Goal: Information Seeking & Learning: Learn about a topic

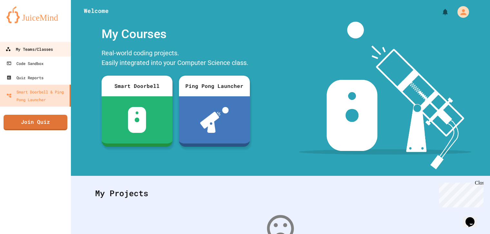
click at [42, 52] on div "My Teams/Classes" at bounding box center [28, 49] width 47 height 8
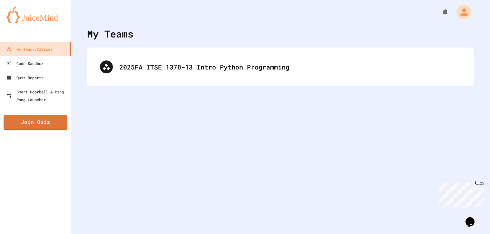
click at [460, 12] on icon "My Account" at bounding box center [464, 11] width 11 height 11
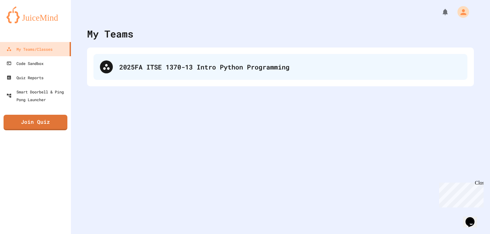
click at [300, 72] on div "2025FA ITSE 1370-13 Intro Python Programming" at bounding box center [281, 67] width 374 height 26
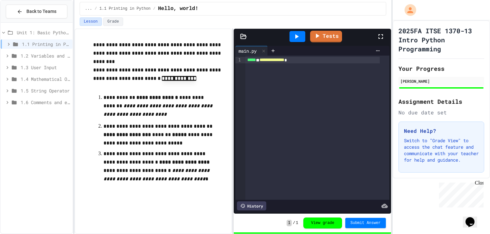
click at [47, 45] on span "1.1 Printing in Python" at bounding box center [46, 44] width 48 height 7
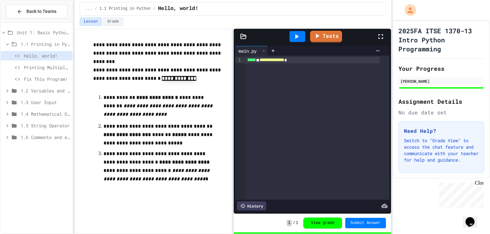
click at [46, 78] on span "Fix This Program!" at bounding box center [47, 79] width 46 height 7
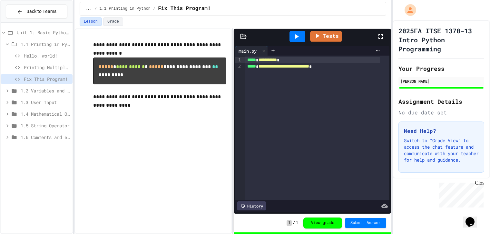
click at [47, 90] on span "1.2 Variables and Types" at bounding box center [45, 90] width 49 height 7
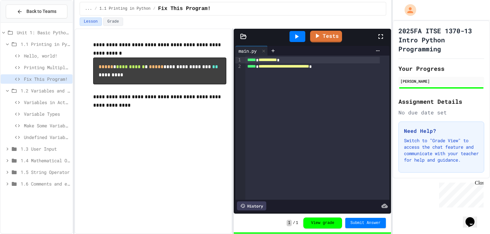
click at [47, 101] on span "Variables in Action" at bounding box center [47, 102] width 46 height 7
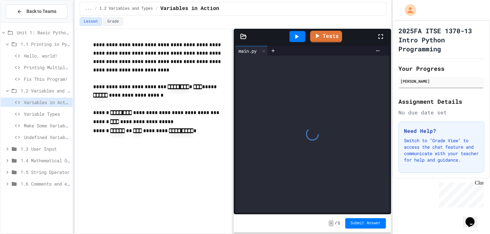
click at [7, 44] on icon at bounding box center [8, 44] width 6 height 6
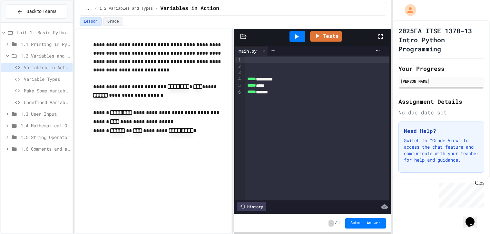
click at [260, 59] on div at bounding box center [318, 60] width 144 height 6
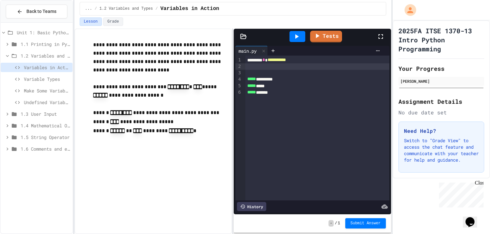
click at [271, 66] on div at bounding box center [318, 66] width 144 height 6
click at [257, 73] on div at bounding box center [318, 73] width 144 height 6
click at [299, 34] on icon at bounding box center [297, 37] width 8 height 8
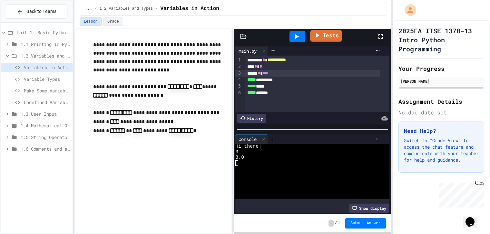
click at [329, 39] on link "Tests" at bounding box center [326, 36] width 32 height 12
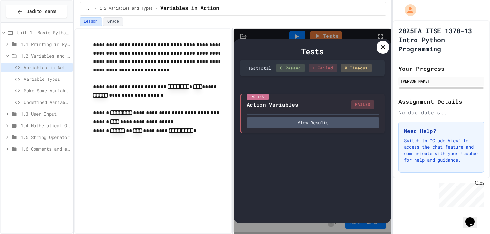
click at [326, 66] on div "1 Failed" at bounding box center [323, 68] width 28 height 9
click at [310, 127] on div "I/O Test Action Variables FAILED View Results" at bounding box center [312, 112] width 144 height 39
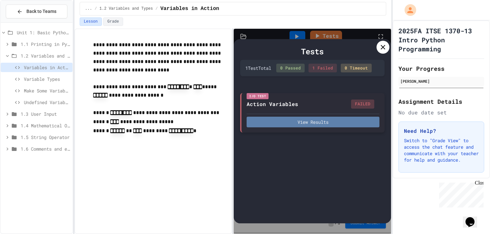
click at [293, 122] on button "View Results" at bounding box center [313, 121] width 133 height 11
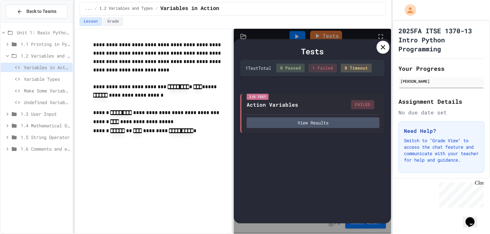
click at [384, 47] on icon at bounding box center [383, 47] width 8 height 8
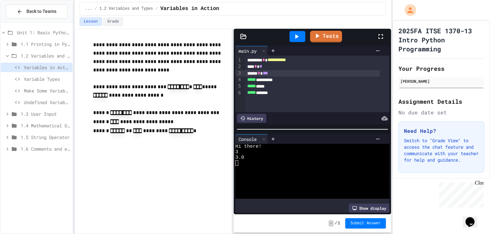
click at [277, 74] on div "***** * ***" at bounding box center [313, 73] width 135 height 6
click at [295, 35] on icon at bounding box center [297, 37] width 8 height 8
click at [320, 32] on icon at bounding box center [317, 35] width 7 height 8
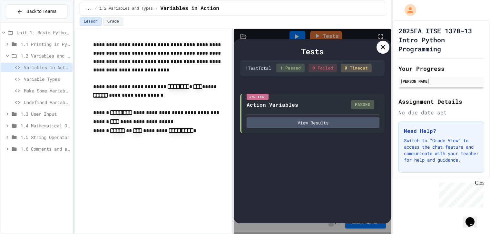
click at [383, 52] on div at bounding box center [383, 47] width 13 height 13
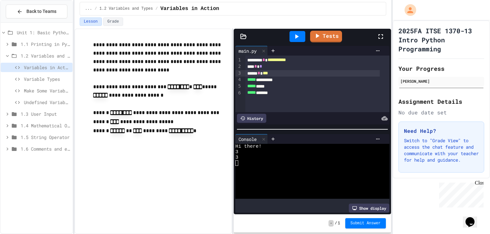
click at [363, 223] on span "Submit Answer" at bounding box center [366, 222] width 30 height 5
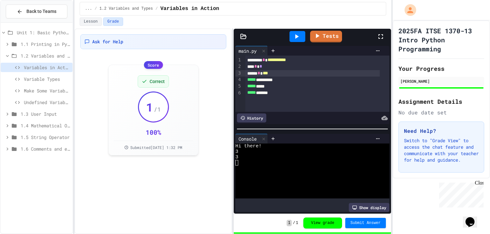
click at [46, 80] on span "Variable Types" at bounding box center [47, 79] width 46 height 7
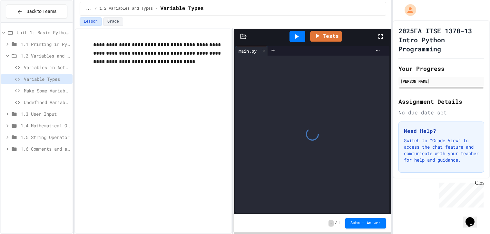
click at [49, 69] on span "Variables in Action" at bounding box center [47, 67] width 46 height 7
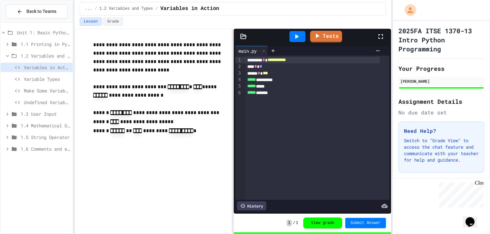
click at [39, 78] on span "Variable Types" at bounding box center [47, 79] width 46 height 7
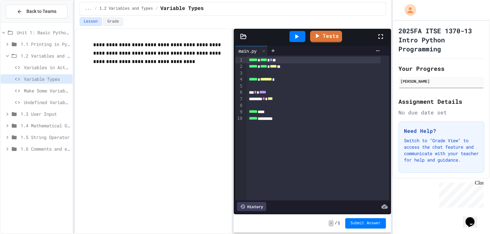
click at [276, 83] on div at bounding box center [318, 86] width 143 height 6
click at [272, 80] on span "*******" at bounding box center [266, 79] width 12 height 5
click at [301, 34] on icon at bounding box center [297, 37] width 8 height 8
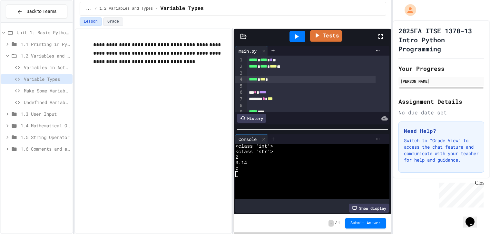
click at [321, 37] on icon at bounding box center [317, 35] width 8 height 8
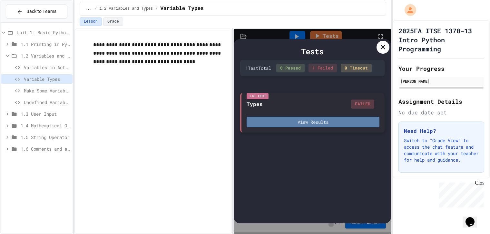
click at [321, 122] on button "View Results" at bounding box center [313, 121] width 133 height 11
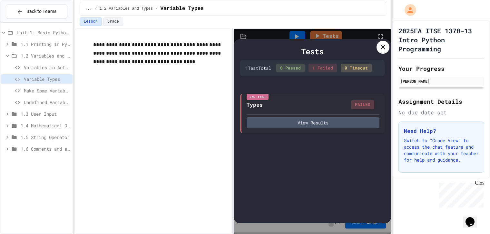
click at [382, 50] on icon at bounding box center [383, 47] width 8 height 8
click at [382, 50] on div "main.py" at bounding box center [313, 51] width 154 height 10
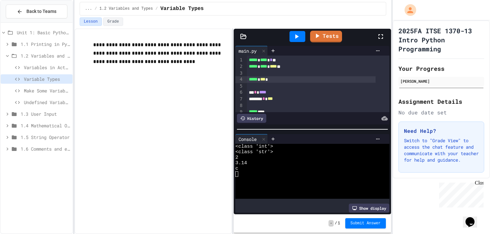
click at [266, 79] on span "***" at bounding box center [262, 79] width 5 height 5
click at [184, 181] on div "**********" at bounding box center [154, 130] width 158 height 205
click at [385, 107] on div "99 1 2 3 4 5 6 7 8 9 10 › ***** * **** * * ** ***** * **** * **** ** ***** * **…" at bounding box center [313, 83] width 154 height 56
click at [57, 68] on span "Variables in Action" at bounding box center [47, 67] width 46 height 7
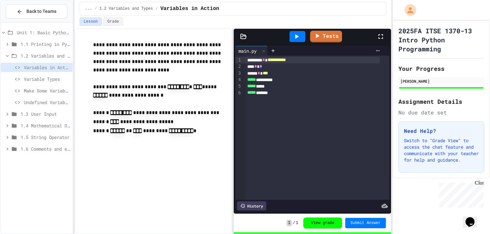
click at [50, 79] on span "Variable Types" at bounding box center [47, 79] width 46 height 7
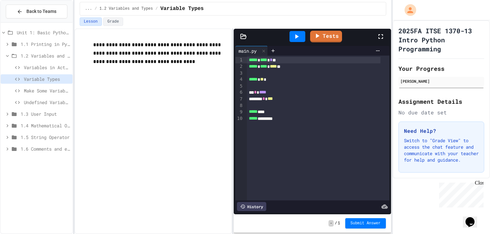
click at [264, 78] on span "**" at bounding box center [262, 79] width 4 height 5
click at [295, 35] on icon at bounding box center [297, 37] width 8 height 8
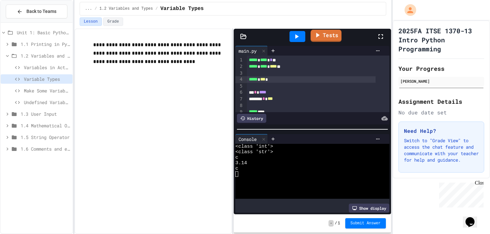
click at [329, 36] on link "Tests" at bounding box center [326, 36] width 31 height 12
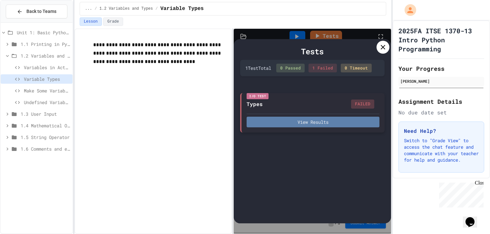
click at [347, 122] on button "View Results" at bounding box center [313, 121] width 133 height 11
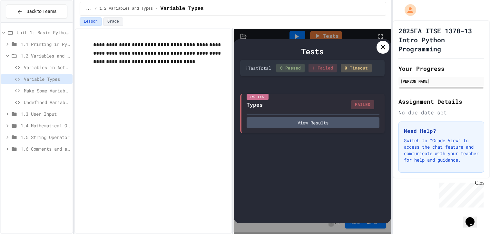
click at [381, 45] on icon at bounding box center [383, 47] width 8 height 8
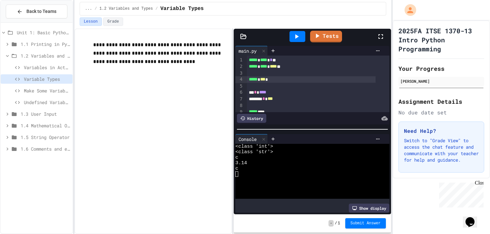
click at [290, 98] on div "******* * ***" at bounding box center [311, 99] width 129 height 6
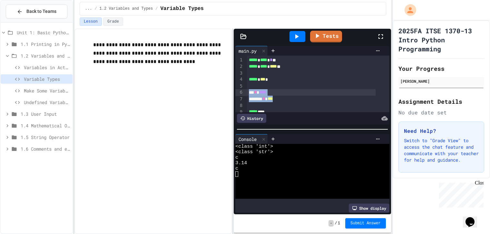
drag, startPoint x: 290, startPoint y: 98, endPoint x: 244, endPoint y: 90, distance: 47.1
click at [244, 90] on div "99 1 2 3 4 5 6 7 8 9 10 › ***** * **** * * ** ***** * **** * **** ** ***** * **…" at bounding box center [313, 83] width 154 height 56
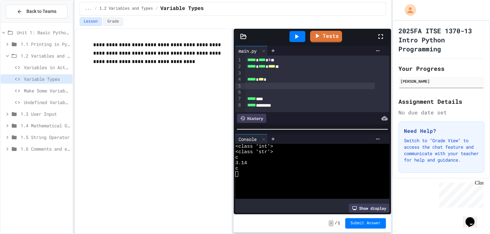
click at [298, 35] on icon at bounding box center [297, 37] width 8 height 8
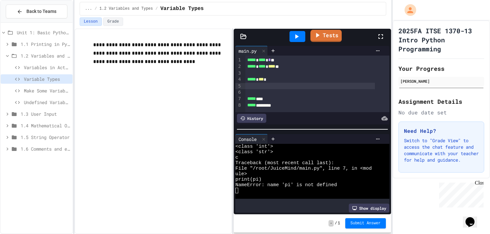
click at [326, 35] on link "Tests" at bounding box center [326, 36] width 31 height 12
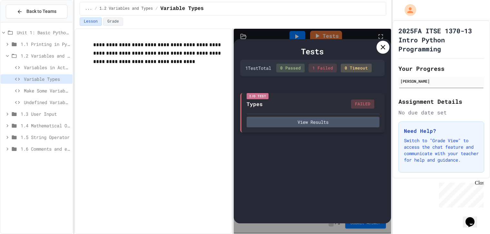
click at [322, 127] on div "I/O Test Types FAILED View Results" at bounding box center [312, 112] width 144 height 39
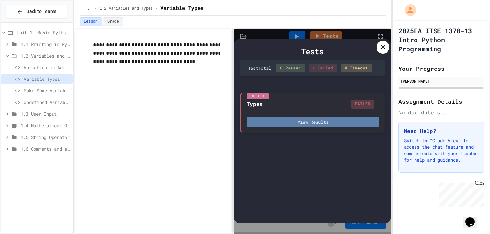
click at [320, 123] on button "View Results" at bounding box center [313, 121] width 133 height 11
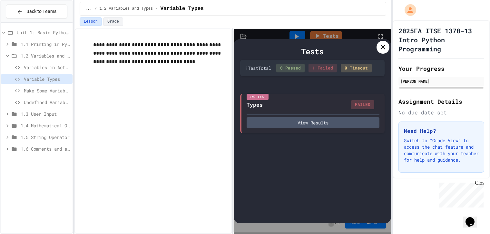
click at [28, 69] on span "Variables in Action" at bounding box center [47, 67] width 46 height 7
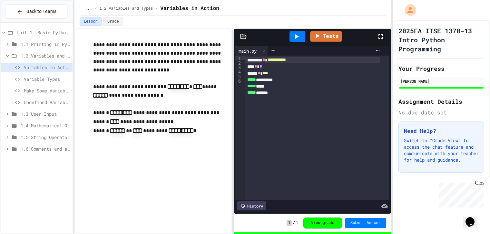
click at [34, 81] on span "Variable Types" at bounding box center [47, 79] width 46 height 7
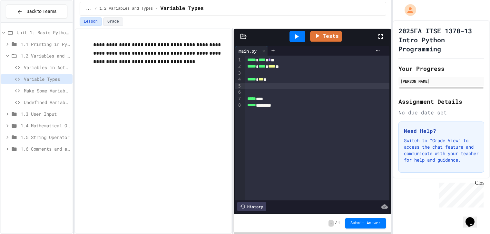
click at [267, 89] on div at bounding box center [318, 86] width 144 height 6
click at [251, 204] on div "History" at bounding box center [251, 206] width 29 height 9
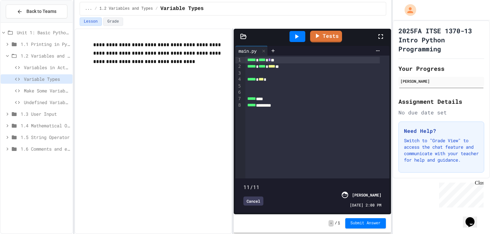
click at [244, 183] on span at bounding box center [313, 183] width 138 height 0
click at [278, 183] on span at bounding box center [313, 183] width 138 height 0
type input "*"
click at [249, 183] on span at bounding box center [313, 183] width 138 height 0
click at [253, 198] on div "Cancel" at bounding box center [254, 200] width 20 height 9
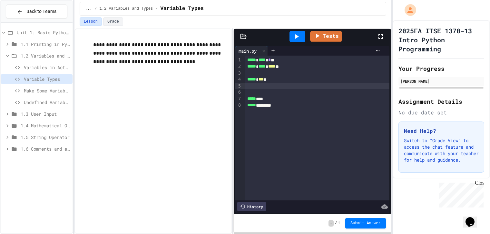
click at [468, 218] on icon "Opens Chat This icon Opens the chat window." at bounding box center [470, 222] width 10 height 10
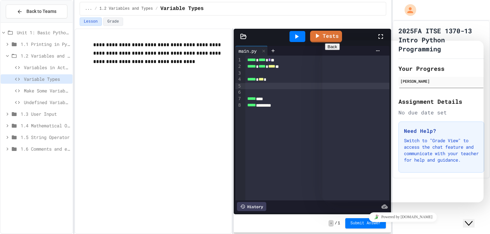
click at [473, 219] on icon "Close Chat This icon closes the chat window." at bounding box center [469, 223] width 8 height 8
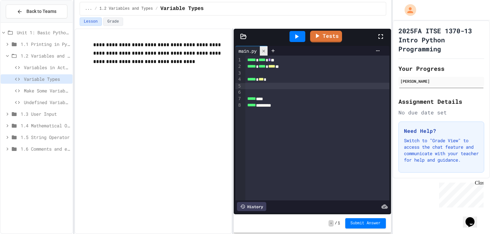
click at [265, 52] on icon at bounding box center [264, 51] width 5 height 5
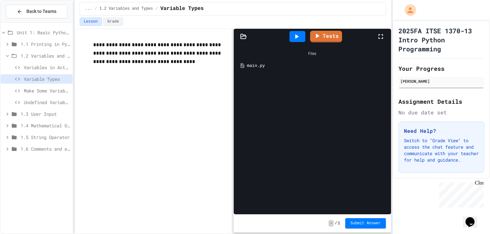
click at [255, 66] on div "main.py" at bounding box center [317, 65] width 140 height 6
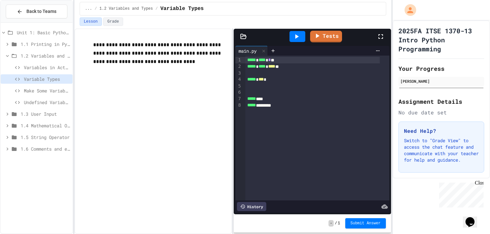
click at [246, 204] on icon at bounding box center [242, 206] width 5 height 5
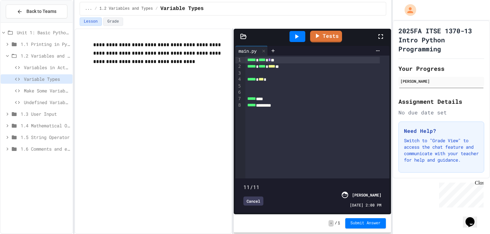
type input "*"
click at [245, 183] on span at bounding box center [313, 183] width 138 height 0
click at [253, 196] on div "Cancel" at bounding box center [254, 200] width 20 height 9
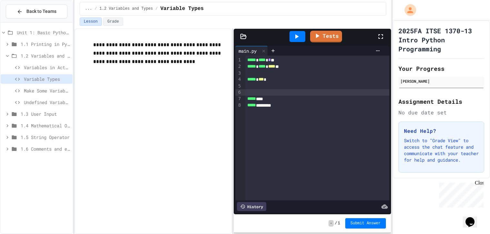
click at [251, 93] on div at bounding box center [318, 92] width 144 height 6
click at [246, 202] on div "History" at bounding box center [251, 206] width 29 height 9
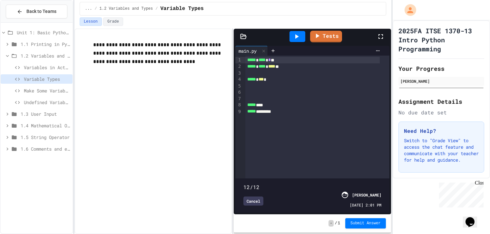
type input "*"
click at [245, 183] on span at bounding box center [313, 183] width 138 height 0
click at [253, 196] on div "Cancel" at bounding box center [254, 200] width 20 height 9
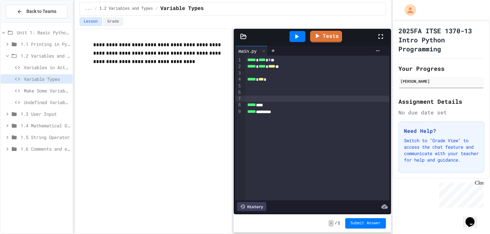
click at [249, 98] on div at bounding box center [318, 99] width 144 height 6
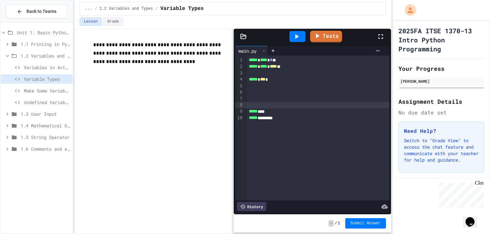
click at [247, 91] on div at bounding box center [318, 92] width 143 height 6
click at [242, 204] on icon at bounding box center [242, 206] width 5 height 5
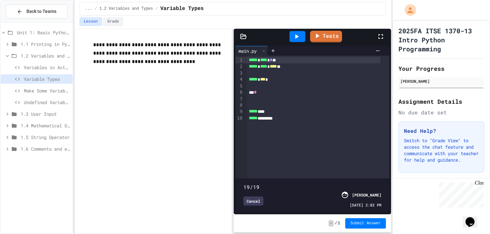
type input "*"
click at [245, 183] on span at bounding box center [313, 183] width 138 height 0
click at [254, 196] on div "Cancel" at bounding box center [254, 200] width 20 height 9
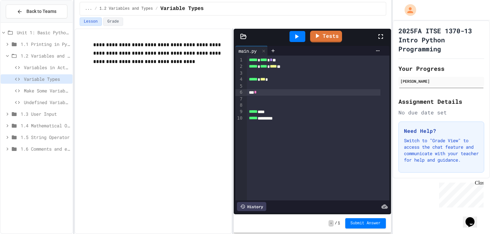
click at [263, 94] on div "** *" at bounding box center [314, 92] width 134 height 6
click at [248, 202] on div "History" at bounding box center [251, 206] width 29 height 9
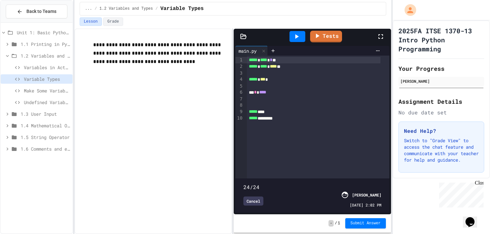
type input "*"
click at [245, 183] on span at bounding box center [313, 183] width 138 height 0
click at [251, 196] on div "Cancel" at bounding box center [254, 200] width 20 height 9
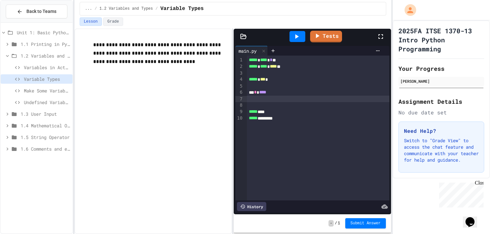
click at [249, 101] on div at bounding box center [318, 99] width 143 height 6
click at [252, 202] on div "History" at bounding box center [251, 206] width 29 height 9
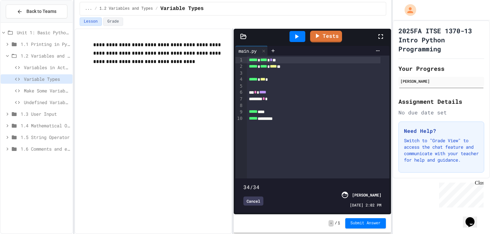
type input "*"
click at [244, 183] on span at bounding box center [244, 183] width 0 height 0
click at [252, 197] on div "Cancel" at bounding box center [254, 200] width 20 height 9
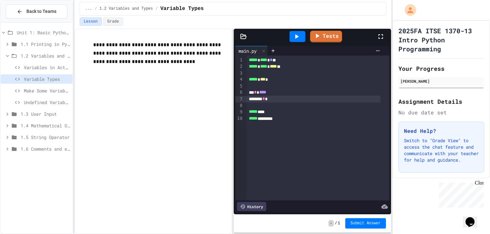
click at [273, 97] on div "******* *" at bounding box center [314, 99] width 134 height 6
click at [266, 80] on span "***" at bounding box center [262, 79] width 5 height 5
click at [291, 35] on div at bounding box center [298, 36] width 16 height 11
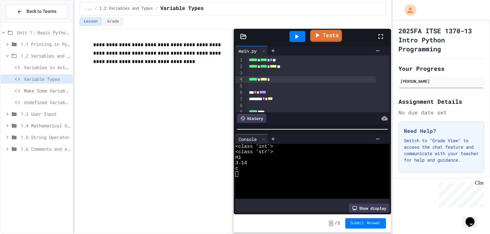
click at [318, 35] on icon at bounding box center [318, 35] width 4 height 5
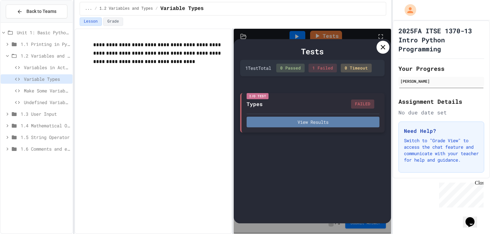
click at [297, 120] on button "View Results" at bounding box center [313, 121] width 133 height 11
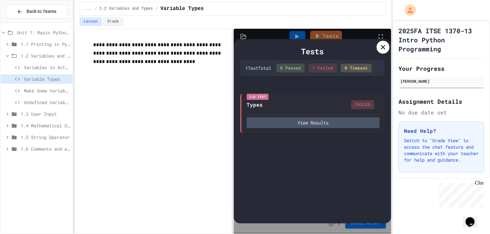
click at [381, 45] on icon at bounding box center [383, 47] width 8 height 8
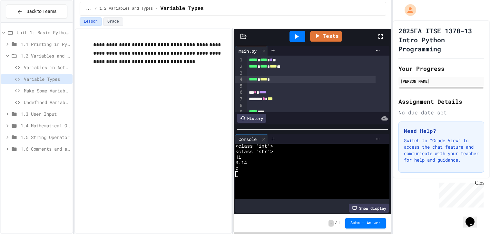
click at [277, 68] on span "****" at bounding box center [273, 66] width 7 height 5
click at [267, 81] on span "****" at bounding box center [263, 79] width 7 height 5
click at [325, 37] on link "Tests" at bounding box center [326, 36] width 31 height 12
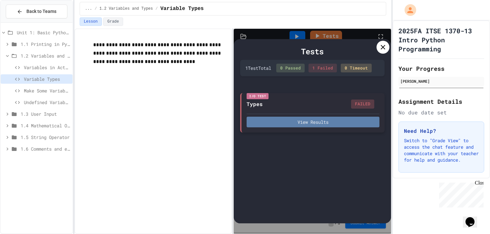
click at [315, 118] on button "View Results" at bounding box center [313, 121] width 133 height 11
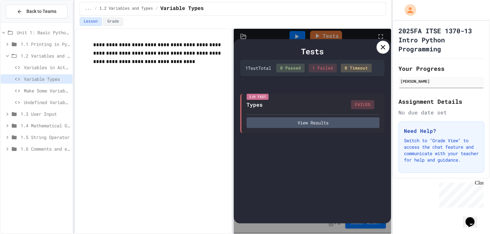
click at [383, 50] on icon at bounding box center [383, 47] width 8 height 8
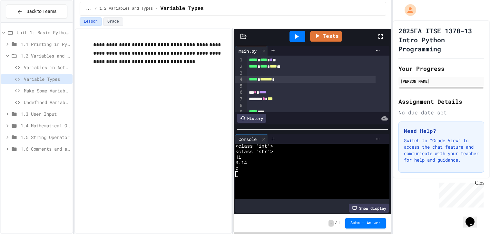
scroll to position [18, 0]
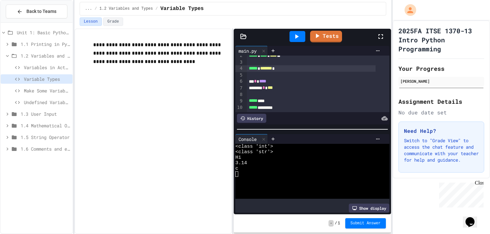
click at [61, 65] on span "Variables in Action" at bounding box center [47, 67] width 46 height 7
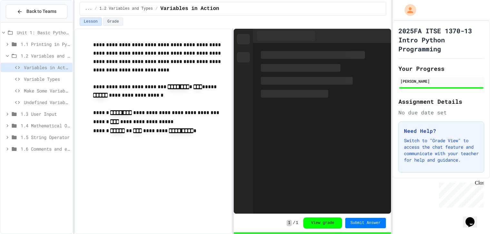
click at [56, 80] on span "Variable Types" at bounding box center [47, 79] width 46 height 7
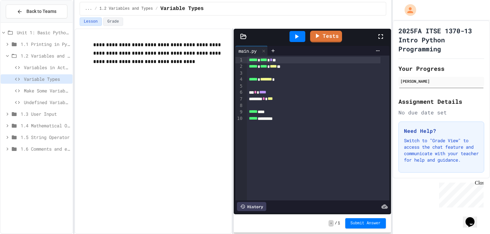
click at [253, 202] on div "History" at bounding box center [251, 206] width 29 height 9
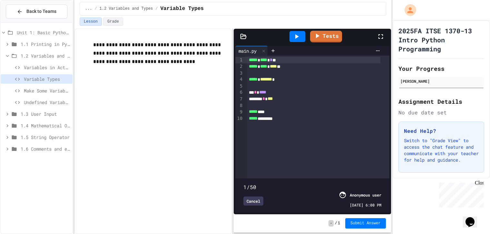
click at [245, 183] on span at bounding box center [313, 183] width 138 height 0
type input "**"
click at [376, 183] on span at bounding box center [313, 183] width 138 height 0
click at [254, 197] on div "Cancel" at bounding box center [254, 200] width 20 height 9
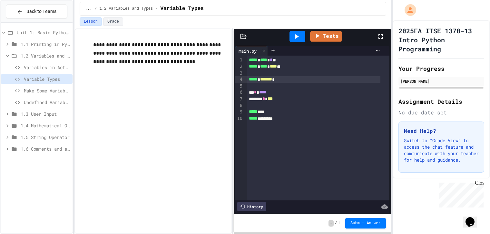
click at [272, 80] on span "*******" at bounding box center [266, 79] width 12 height 5
click at [297, 36] on icon at bounding box center [298, 36] width 4 height 5
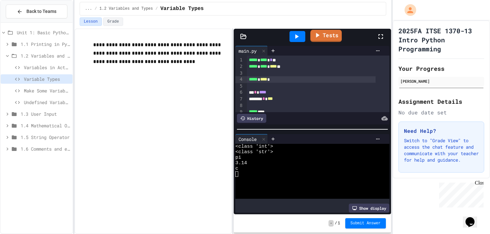
click at [324, 33] on link "Tests" at bounding box center [327, 36] width 32 height 12
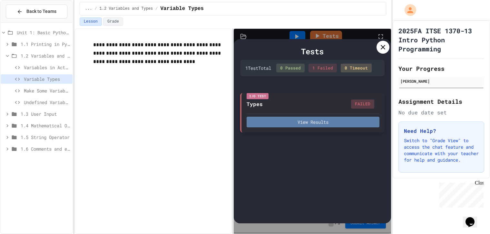
click at [316, 122] on button "View Results" at bounding box center [313, 121] width 133 height 11
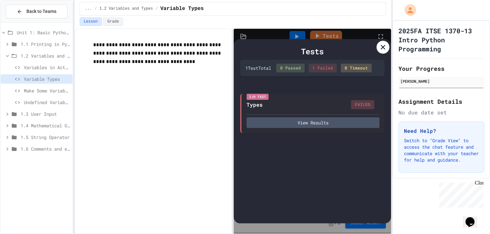
click at [382, 46] on icon at bounding box center [383, 47] width 5 height 5
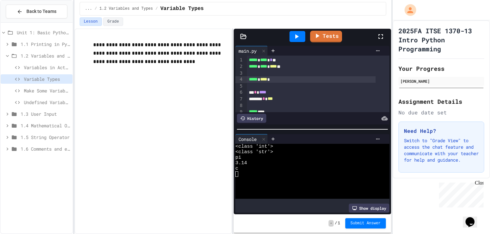
click at [267, 80] on span "****" at bounding box center [263, 79] width 7 height 5
click at [331, 36] on link "Tests" at bounding box center [326, 36] width 32 height 12
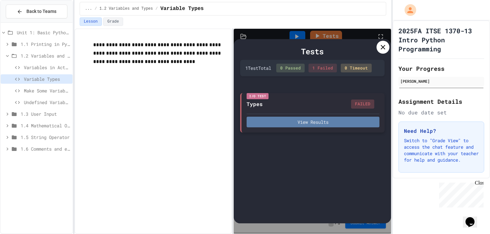
click at [300, 120] on button "View Results" at bounding box center [313, 121] width 133 height 11
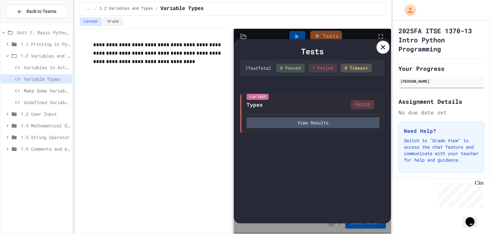
click at [381, 51] on div at bounding box center [383, 47] width 13 height 13
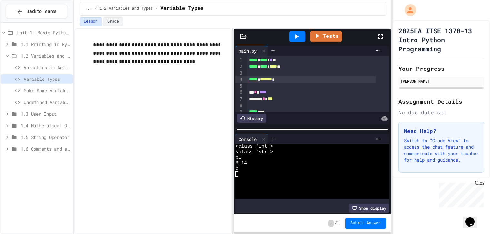
click at [276, 87] on div at bounding box center [318, 86] width 143 height 6
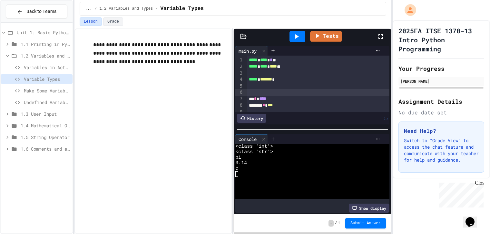
click at [274, 87] on div at bounding box center [318, 86] width 143 height 6
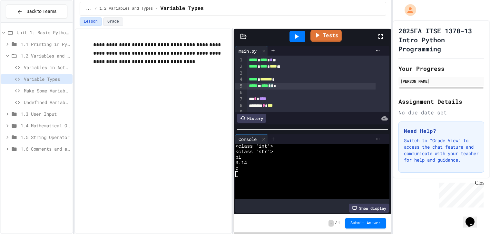
click at [321, 36] on icon at bounding box center [318, 35] width 8 height 8
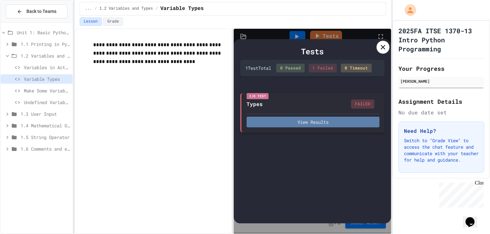
click at [311, 120] on button "View Results" at bounding box center [313, 121] width 133 height 11
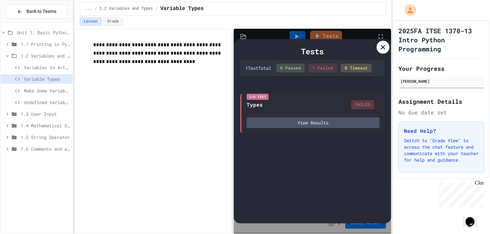
click at [384, 49] on icon at bounding box center [383, 47] width 8 height 8
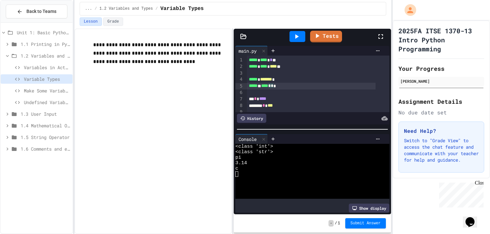
click at [274, 87] on span "*" at bounding box center [272, 85] width 3 height 5
click at [271, 86] on span "*" at bounding box center [269, 85] width 3 height 5
click at [274, 87] on span "*" at bounding box center [272, 85] width 3 height 5
click at [316, 35] on icon at bounding box center [318, 35] width 7 height 8
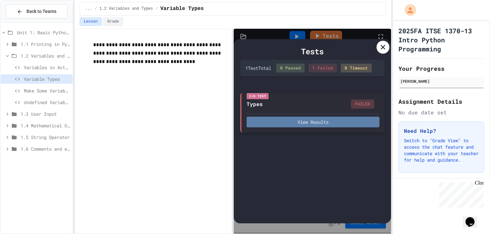
click at [323, 123] on button "View Results" at bounding box center [313, 121] width 133 height 11
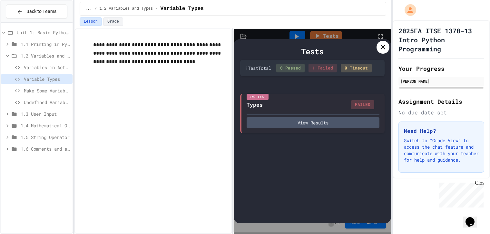
click at [380, 49] on icon at bounding box center [383, 47] width 8 height 8
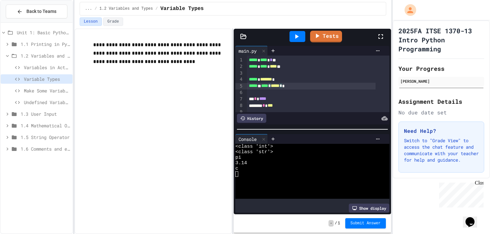
click at [290, 86] on div "***** * **** * ***** * *" at bounding box center [311, 86] width 129 height 6
click at [280, 84] on span "******" at bounding box center [276, 85] width 10 height 5
click at [334, 35] on link "Tests" at bounding box center [327, 36] width 32 height 12
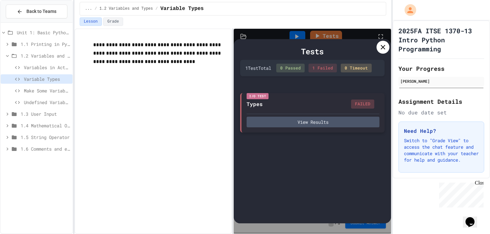
click at [298, 116] on div "View Results" at bounding box center [313, 121] width 133 height 14
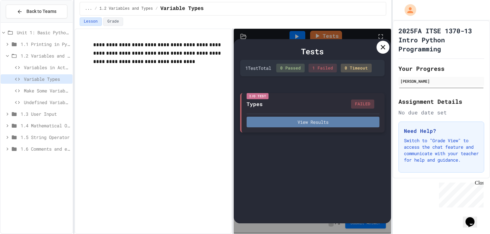
click at [297, 118] on button "View Results" at bounding box center [313, 121] width 133 height 11
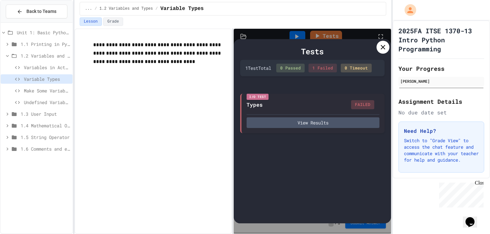
click at [389, 42] on div "Tests 1 Test Total 0 Passed 1 Failed 0 Timeout I/O Test Types FAILED View Resul…" at bounding box center [312, 131] width 157 height 184
click at [387, 44] on icon at bounding box center [383, 47] width 8 height 8
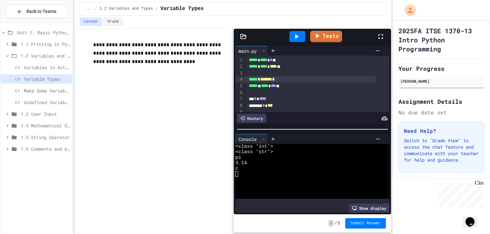
click at [307, 78] on div "***** * ******* *" at bounding box center [311, 79] width 129 height 6
click at [276, 83] on span "***" at bounding box center [273, 82] width 5 height 5
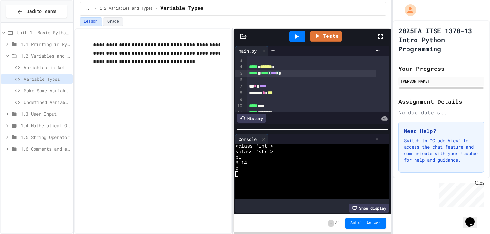
scroll to position [13, 0]
click at [284, 78] on div at bounding box center [318, 79] width 143 height 6
click at [327, 40] on link "Tests" at bounding box center [326, 36] width 32 height 12
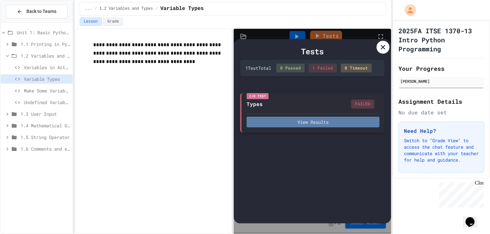
click at [298, 119] on button "View Results" at bounding box center [313, 121] width 133 height 11
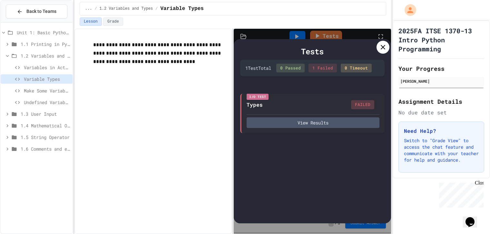
click at [384, 48] on icon at bounding box center [383, 47] width 5 height 5
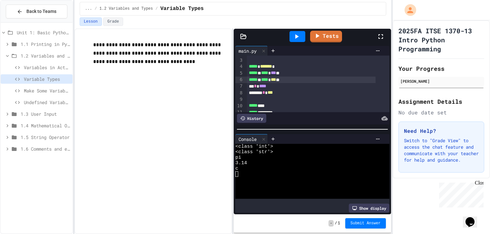
scroll to position [25, 0]
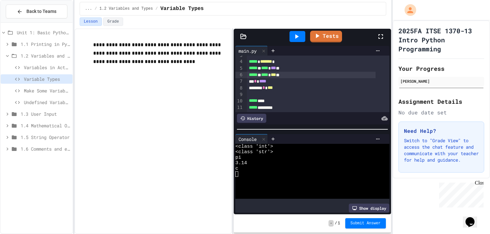
click at [294, 104] on div "***** *********" at bounding box center [311, 107] width 129 height 6
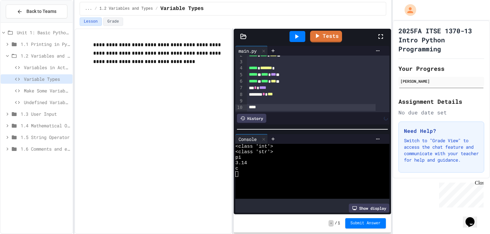
scroll to position [18, 0]
click at [331, 35] on link "Tests" at bounding box center [326, 36] width 30 height 12
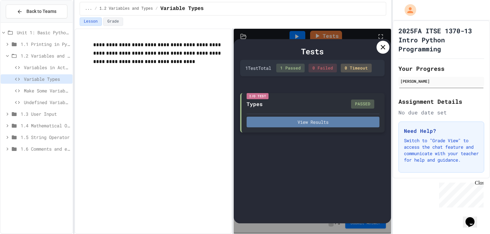
click at [298, 121] on button "View Results" at bounding box center [313, 121] width 133 height 11
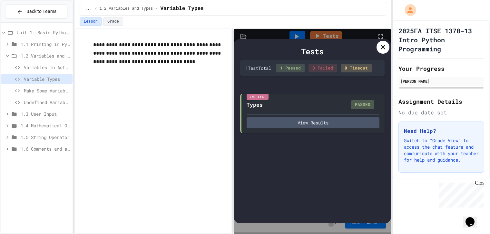
click at [379, 49] on div at bounding box center [383, 47] width 13 height 13
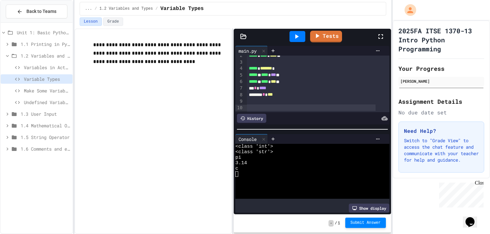
click at [367, 224] on span "Submit Answer" at bounding box center [366, 222] width 30 height 5
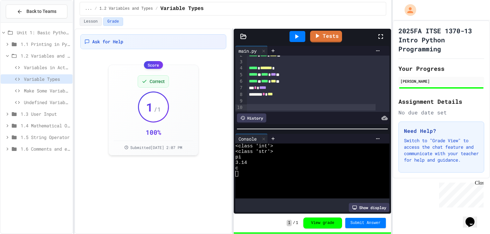
click at [62, 81] on span "Variable Types" at bounding box center [47, 79] width 46 height 7
click at [56, 92] on span "Make Some Variables!" at bounding box center [47, 90] width 46 height 7
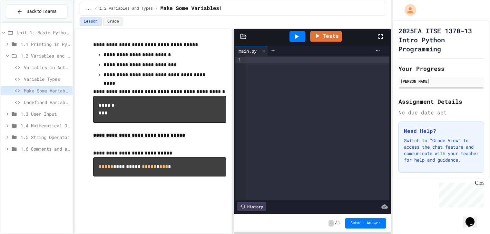
click at [49, 82] on div "Variable Types" at bounding box center [37, 78] width 72 height 9
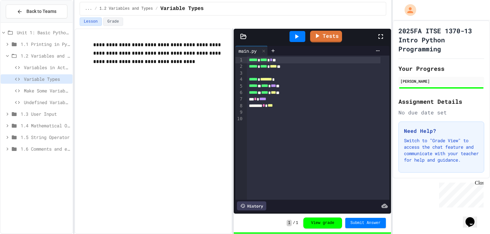
click at [47, 89] on span "Make Some Variables!" at bounding box center [47, 90] width 46 height 7
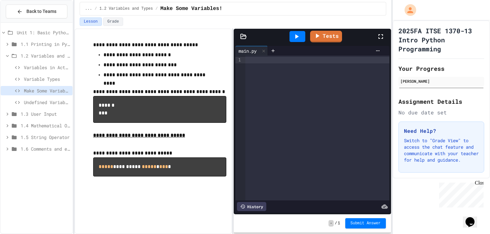
click at [267, 58] on div at bounding box center [318, 60] width 144 height 6
click at [280, 59] on div "***** * **** *" at bounding box center [313, 60] width 135 height 6
click at [298, 34] on icon at bounding box center [297, 37] width 8 height 8
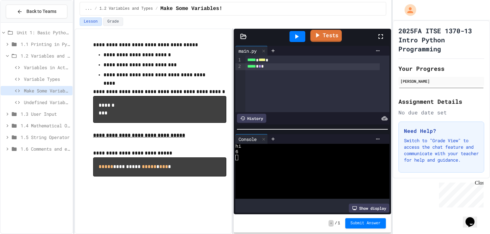
click at [329, 35] on link "Tests" at bounding box center [327, 36] width 32 height 12
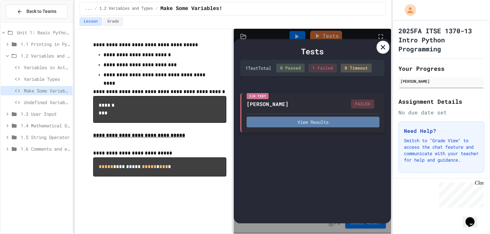
click at [348, 121] on button "View Results" at bounding box center [313, 121] width 133 height 11
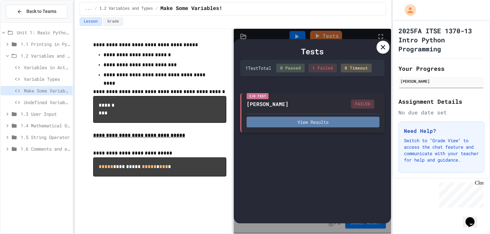
click at [318, 123] on button "View Results" at bounding box center [313, 121] width 133 height 11
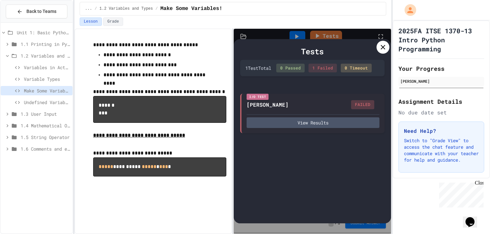
click at [385, 49] on icon at bounding box center [383, 47] width 8 height 8
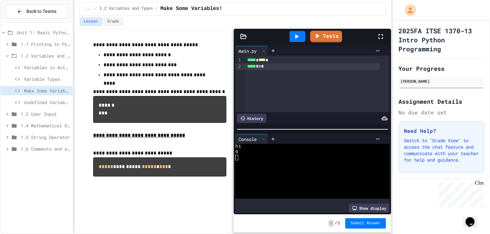
click at [179, 185] on p at bounding box center [159, 180] width 133 height 8
click at [251, 123] on div "main.py 9 1 2 › ***** * **** * ***** * * * History" at bounding box center [312, 85] width 157 height 82
click at [249, 117] on div "History" at bounding box center [251, 118] width 29 height 9
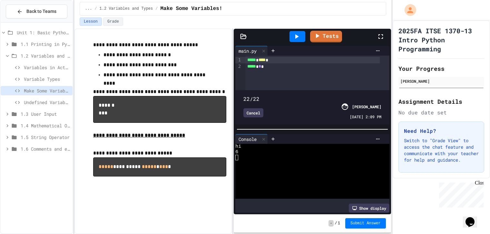
click at [244, 95] on span at bounding box center [313, 95] width 138 height 0
click at [260, 95] on span at bounding box center [313, 95] width 138 height 0
click at [278, 95] on span at bounding box center [313, 95] width 138 height 0
click at [244, 95] on span at bounding box center [244, 95] width 0 height 0
click at [338, 95] on span at bounding box center [313, 95] width 138 height 0
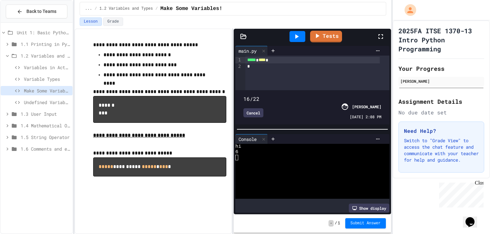
type input "**"
click at [359, 95] on span at bounding box center [313, 95] width 138 height 0
click at [256, 111] on div "Cancel" at bounding box center [254, 112] width 20 height 9
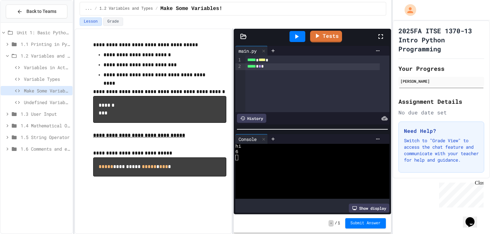
click at [42, 100] on span "Undefined Variables" at bounding box center [47, 102] width 46 height 7
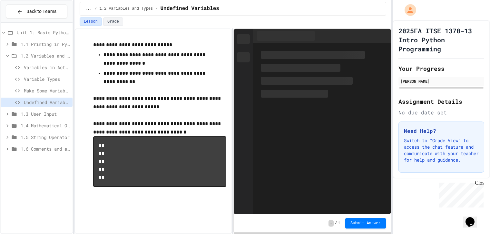
click at [39, 92] on span "Make Some Variables!" at bounding box center [47, 90] width 46 height 7
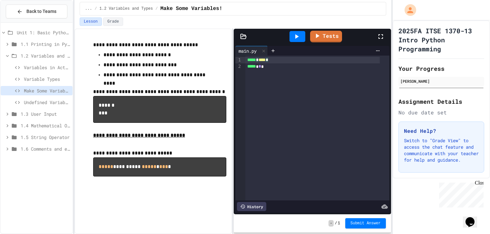
click at [261, 60] on div "***** * **** *" at bounding box center [313, 60] width 135 height 6
click at [259, 59] on span "*" at bounding box center [257, 59] width 3 height 5
click at [297, 60] on div "***** * **** * **** *" at bounding box center [313, 60] width 135 height 6
click at [261, 67] on span "*" at bounding box center [260, 66] width 3 height 5
click at [259, 66] on span "*" at bounding box center [257, 66] width 3 height 5
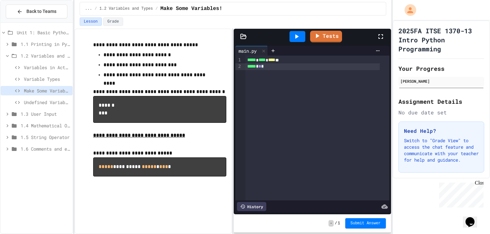
click at [261, 66] on span "*" at bounding box center [260, 66] width 3 height 5
click at [292, 67] on div "***** * **** * * *" at bounding box center [313, 66] width 135 height 6
click at [298, 35] on icon at bounding box center [297, 37] width 8 height 8
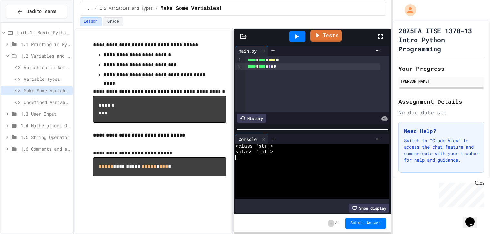
click at [322, 38] on link "Tests" at bounding box center [326, 36] width 32 height 12
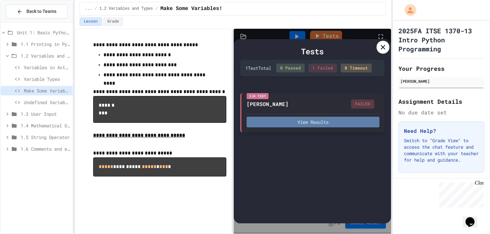
click at [311, 122] on button "View Results" at bounding box center [313, 121] width 133 height 11
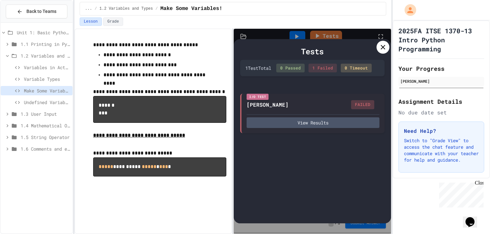
click at [383, 44] on icon at bounding box center [383, 47] width 8 height 8
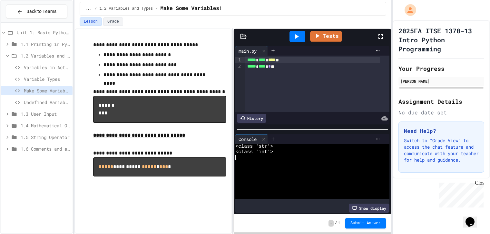
click at [276, 60] on span "****" at bounding box center [271, 59] width 7 height 5
click at [277, 67] on div "***** * **** * * * *" at bounding box center [313, 66] width 135 height 6
click at [294, 38] on icon at bounding box center [297, 37] width 8 height 8
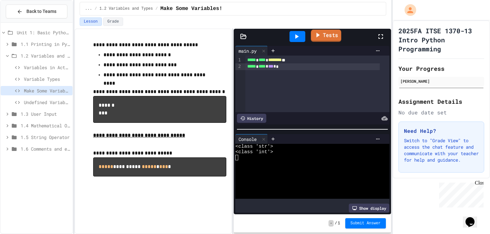
click at [325, 35] on link "Tests" at bounding box center [326, 36] width 30 height 12
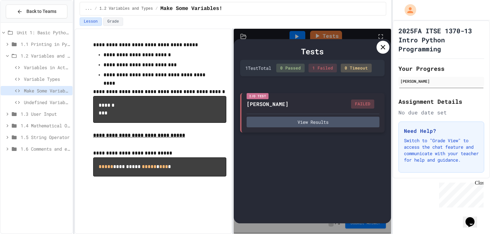
click at [313, 114] on div "View Results" at bounding box center [313, 121] width 133 height 14
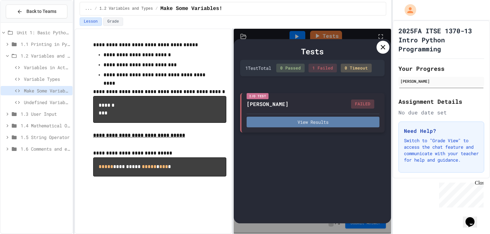
click at [315, 118] on button "View Results" at bounding box center [313, 121] width 133 height 11
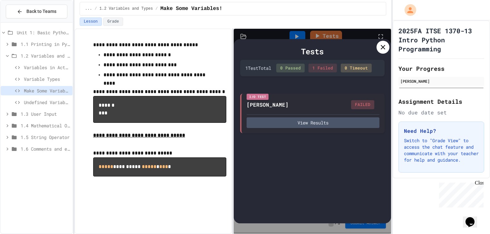
click at [380, 49] on icon at bounding box center [383, 47] width 8 height 8
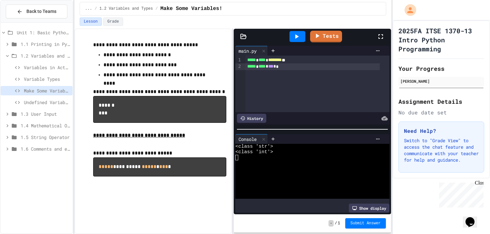
click at [273, 60] on div "***** * **** * ******** **" at bounding box center [313, 60] width 135 height 6
click at [272, 68] on div "***** * **** * *** * *" at bounding box center [313, 66] width 135 height 6
click at [281, 69] on div "***** * *** * *" at bounding box center [313, 66] width 135 height 6
click at [294, 61] on div "***** * ******** **" at bounding box center [313, 60] width 135 height 6
click at [300, 42] on div at bounding box center [298, 36] width 22 height 17
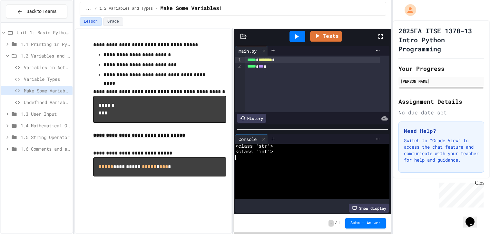
click at [299, 38] on icon at bounding box center [297, 37] width 8 height 8
click at [319, 34] on icon at bounding box center [318, 35] width 8 height 8
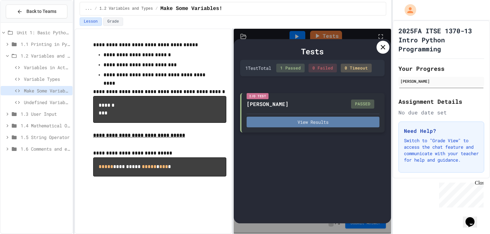
click at [320, 120] on button "View Results" at bounding box center [313, 121] width 133 height 11
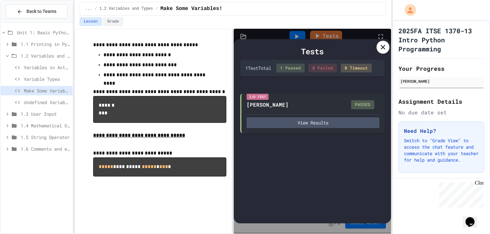
click at [123, 159] on pre "**********" at bounding box center [159, 166] width 133 height 19
click at [379, 49] on div at bounding box center [383, 47] width 13 height 13
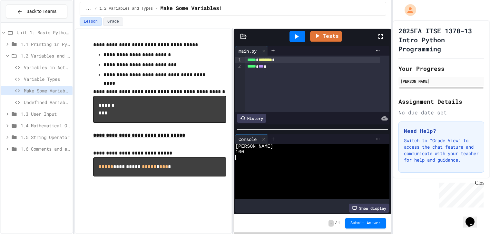
click at [42, 81] on span "Variable Types" at bounding box center [47, 79] width 46 height 7
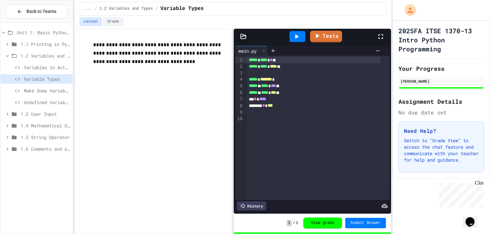
click at [41, 90] on span "Make Some Variables!" at bounding box center [47, 90] width 46 height 7
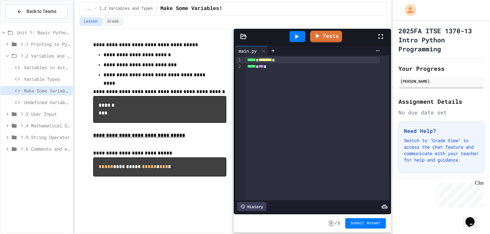
click at [44, 77] on span "Variable Types" at bounding box center [47, 79] width 46 height 7
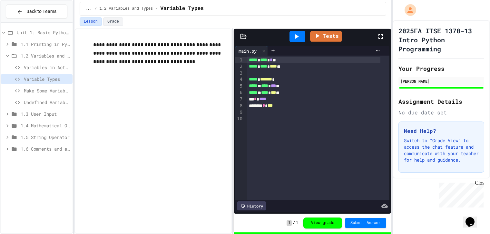
click at [45, 87] on span "Make Some Variables!" at bounding box center [47, 90] width 46 height 7
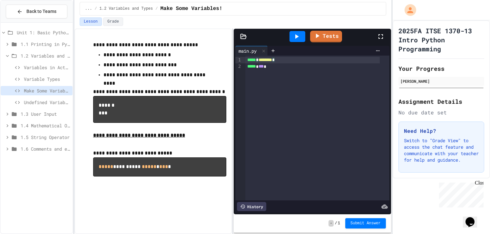
click at [262, 60] on div "***** * ******** *" at bounding box center [313, 60] width 135 height 6
click at [263, 68] on span "***" at bounding box center [261, 66] width 5 height 5
click at [297, 68] on div "***** * **** * *** *" at bounding box center [313, 66] width 135 height 6
click at [271, 61] on div "***** ***** ******** *" at bounding box center [313, 60] width 135 height 6
click at [301, 61] on div "***** * **** * ******** *" at bounding box center [313, 60] width 135 height 6
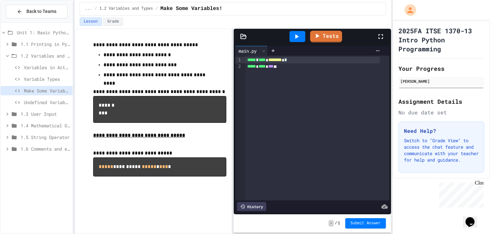
click at [297, 37] on icon at bounding box center [298, 36] width 4 height 5
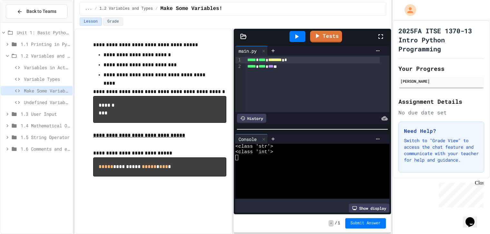
click at [297, 74] on div "***** * **** * ******** * * ***** * **** * *** **" at bounding box center [318, 83] width 144 height 56
click at [299, 36] on icon at bounding box center [297, 37] width 8 height 8
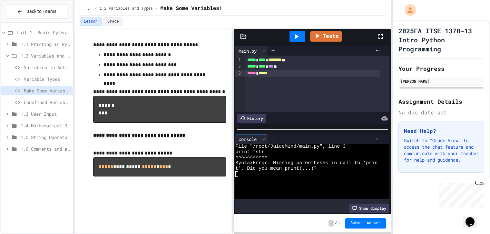
click at [262, 74] on span "*****" at bounding box center [263, 73] width 9 height 5
click at [278, 75] on div "***** * *****" at bounding box center [313, 73] width 135 height 6
click at [294, 35] on icon at bounding box center [297, 37] width 8 height 8
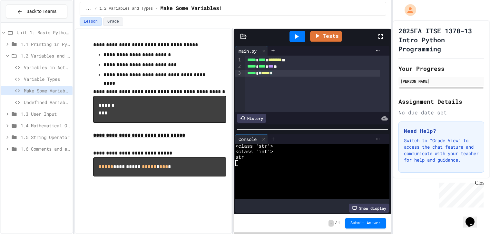
click at [273, 74] on span "*" at bounding box center [271, 73] width 3 height 5
click at [277, 74] on div "***** * *" at bounding box center [313, 73] width 135 height 6
click at [56, 79] on span "Variable Types" at bounding box center [47, 79] width 46 height 7
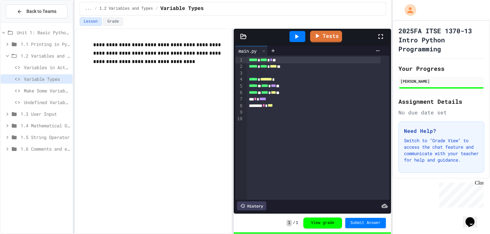
click at [295, 38] on icon at bounding box center [297, 37] width 8 height 8
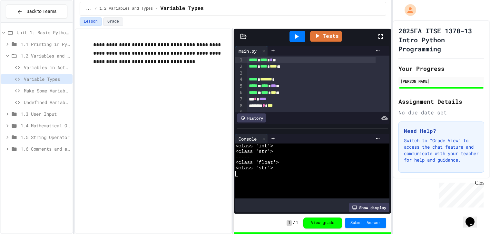
click at [44, 90] on span "Make Some Variables!" at bounding box center [47, 90] width 46 height 7
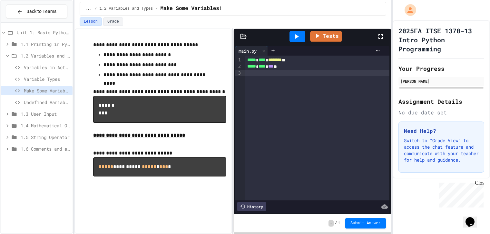
click at [310, 71] on div at bounding box center [318, 73] width 144 height 6
click at [313, 68] on div "***** * **** * *** * *" at bounding box center [313, 66] width 135 height 6
